Goal: Transaction & Acquisition: Purchase product/service

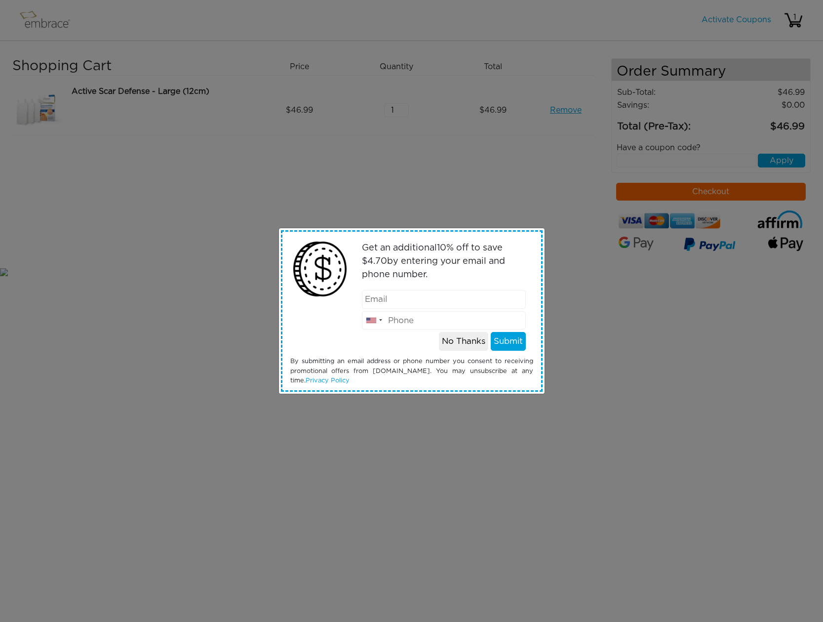
click at [369, 301] on input "email" at bounding box center [444, 299] width 164 height 19
type input "[PERSON_NAME][EMAIL_ADDRESS][PERSON_NAME][DOMAIN_NAME]"
click at [389, 323] on input "tel" at bounding box center [444, 320] width 164 height 19
type input "3406439916"
click at [505, 337] on button "Submit" at bounding box center [508, 341] width 35 height 19
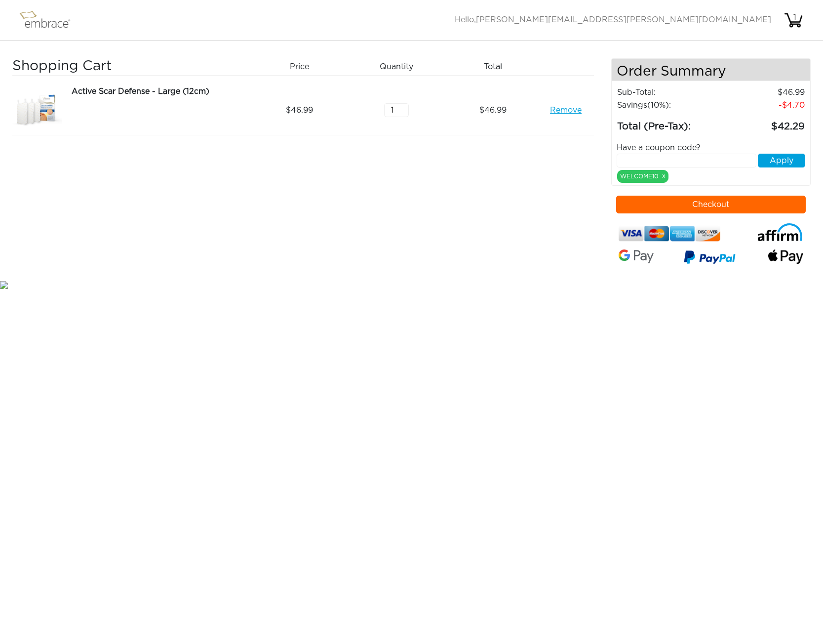
click at [715, 204] on button "Checkout" at bounding box center [711, 204] width 190 height 18
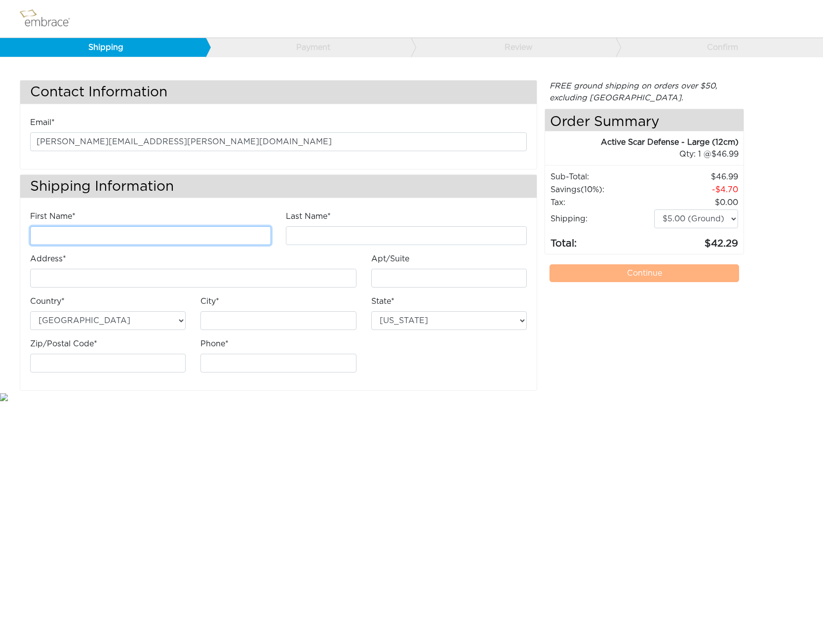
click at [57, 234] on input "First Name*" at bounding box center [150, 235] width 241 height 19
type input "Eluizabeth"
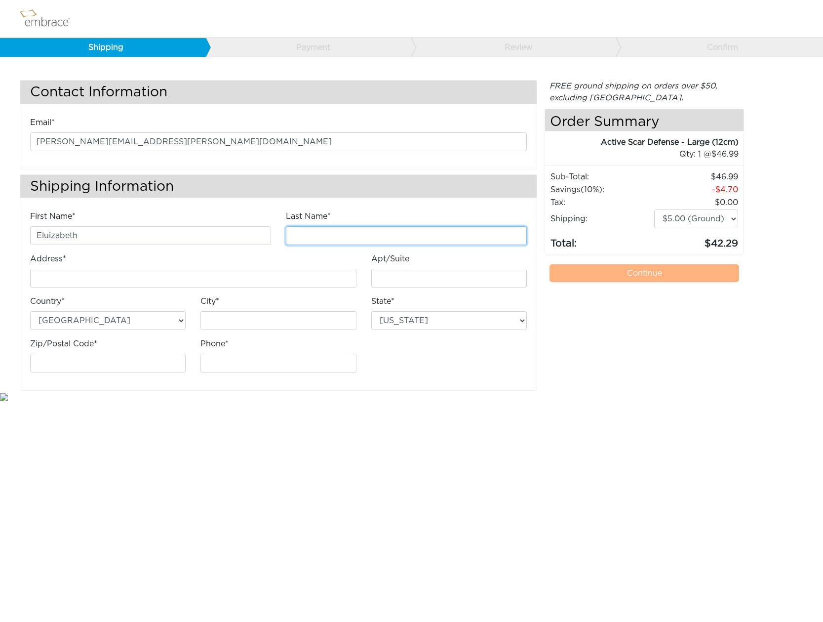
click at [325, 230] on input "Last Name*" at bounding box center [406, 235] width 241 height 19
type input "Kadison"
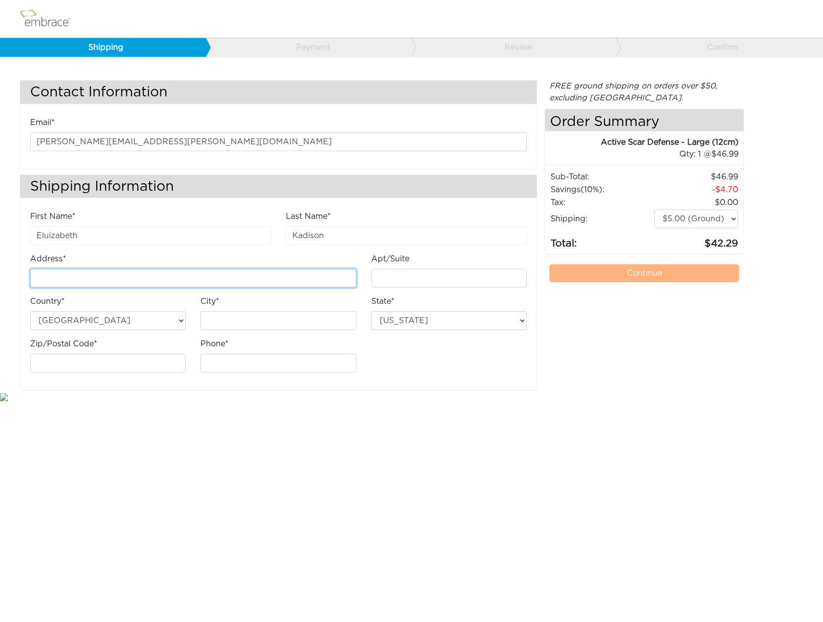
click at [68, 271] on input "Address*" at bounding box center [193, 278] width 326 height 19
type input "2 [PERSON_NAME] Bay"
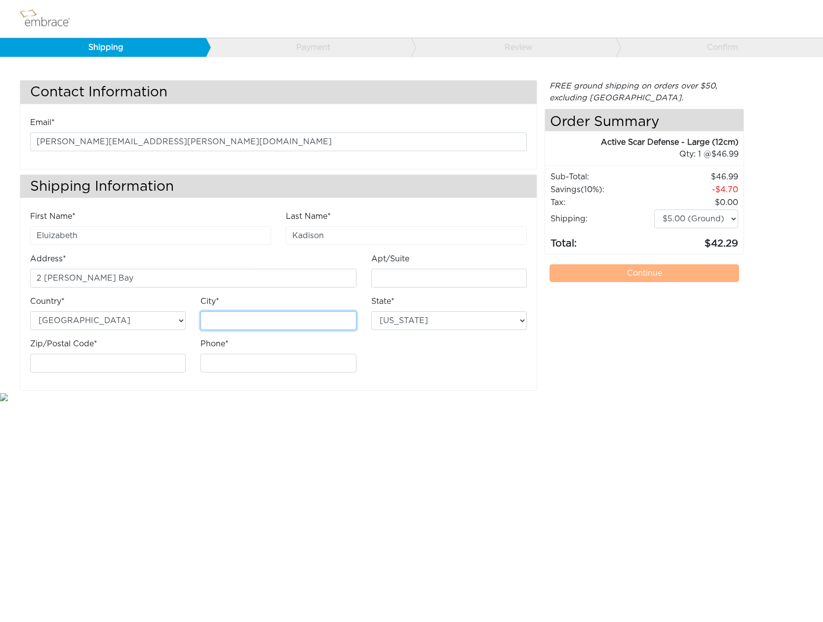
click at [245, 321] on input "City*" at bounding box center [277, 320] width 155 height 19
type input "ST. [PERSON_NAME]"
select select "VI"
click option "Virgin Islands" at bounding box center [0, 0] width 0 height 0
click at [44, 361] on input "Zip/Postal Code*" at bounding box center [107, 362] width 155 height 19
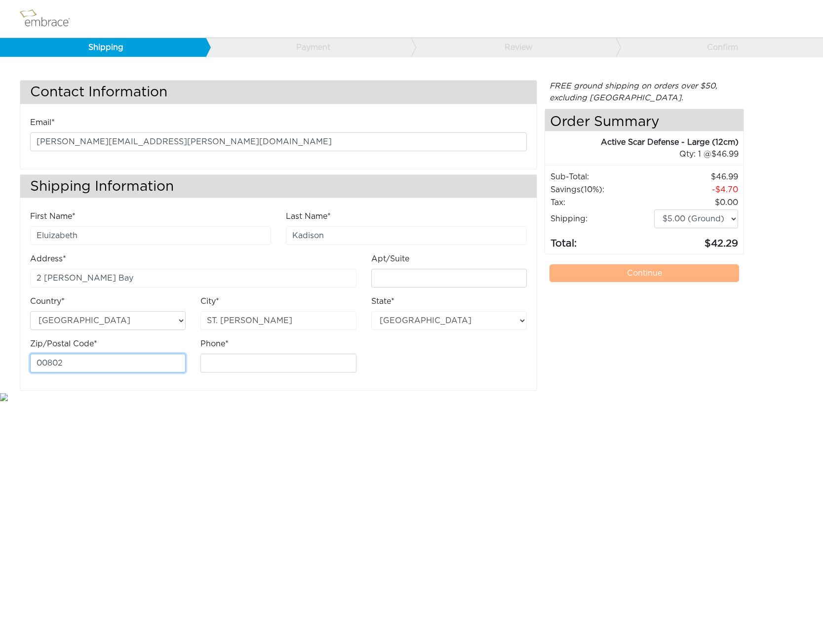
type input "00802"
click at [214, 368] on input "Phone*" at bounding box center [277, 362] width 155 height 19
type input "2"
type input "3406439916"
click at [654, 209] on select "$5.00 (Ground) $15.00 (Express Saver) $20.00 (Two Day) $30.00 (Overnight)" at bounding box center [696, 218] width 84 height 19
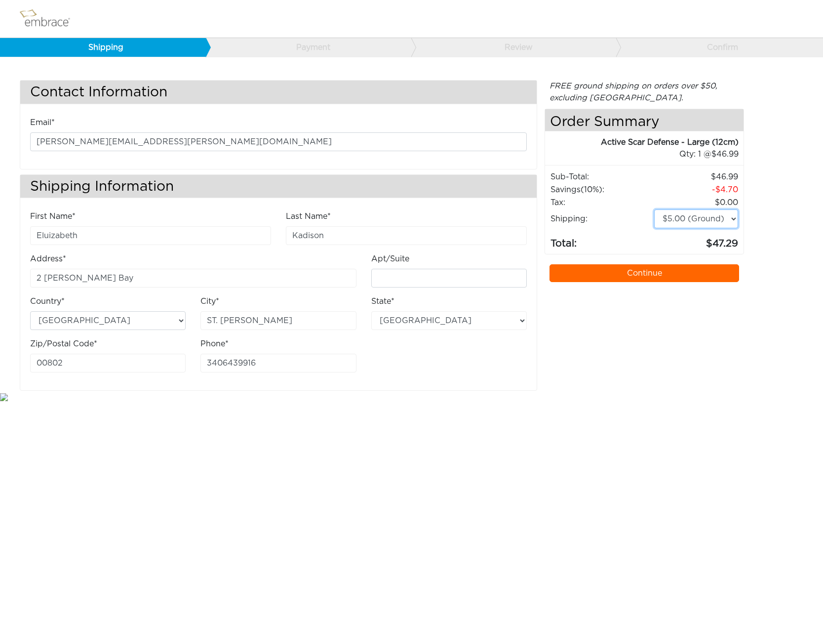
select select "2"
click option "$15.00 (Express Saver)" at bounding box center [0, 0] width 0 height 0
click at [638, 271] on link "Continue" at bounding box center [644, 273] width 190 height 18
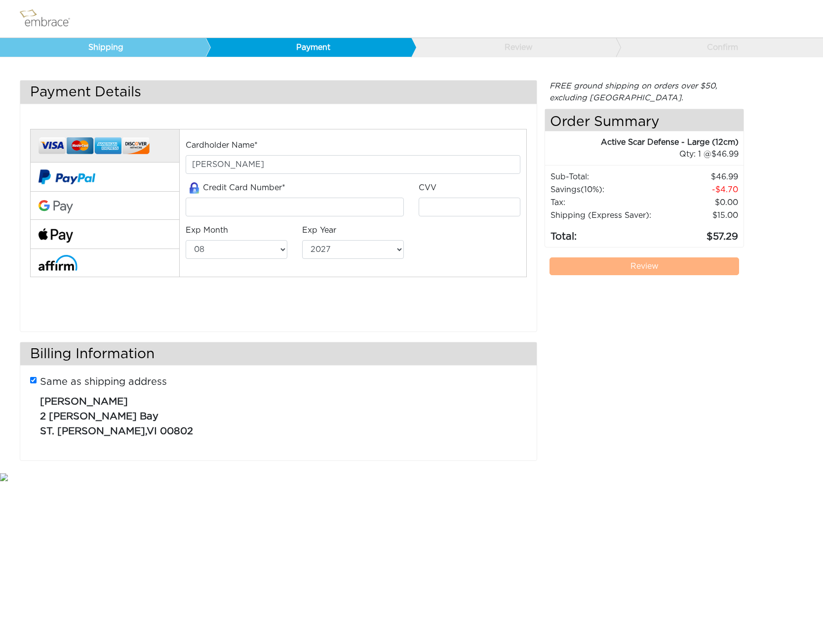
select select "8"
select select "2027"
click at [84, 179] on img at bounding box center [67, 176] width 57 height 29
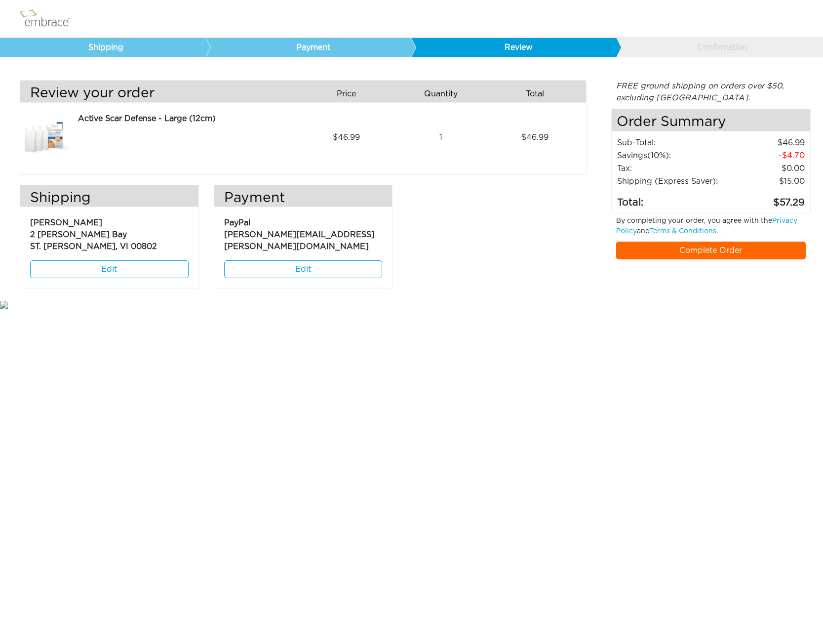
click at [723, 252] on link "Complete Order" at bounding box center [711, 250] width 190 height 18
